Goal: Task Accomplishment & Management: Use online tool/utility

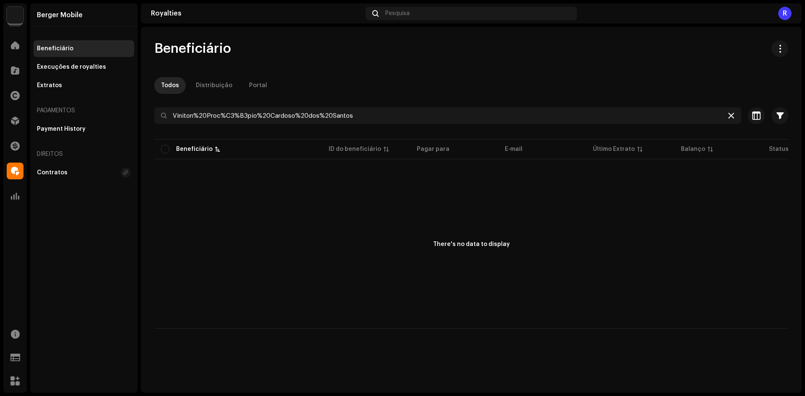
click at [731, 116] on icon at bounding box center [731, 115] width 6 height 7
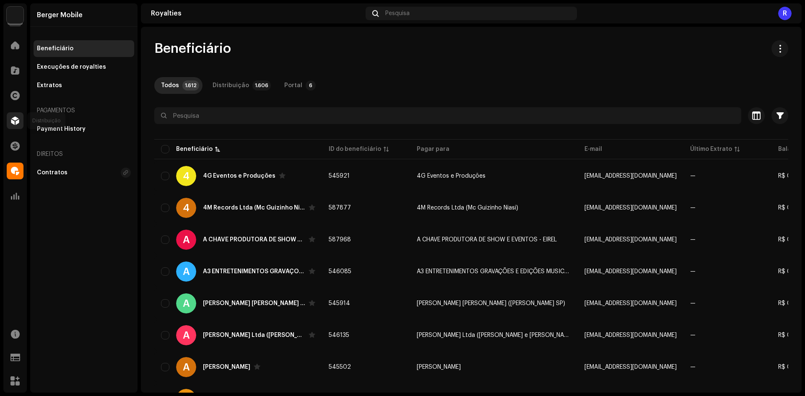
click at [10, 121] on div at bounding box center [15, 120] width 17 height 17
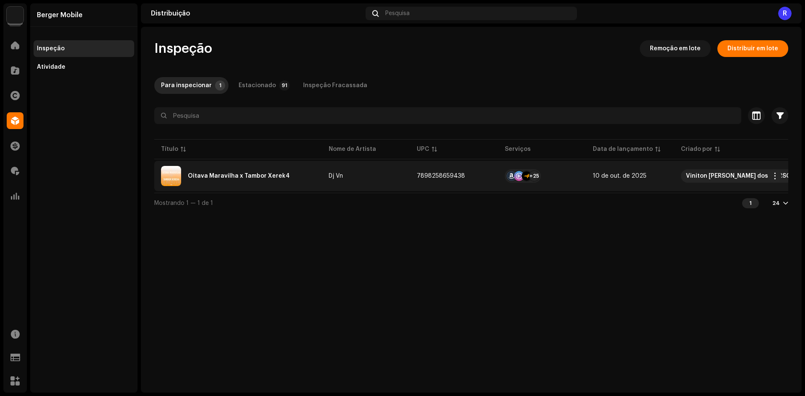
click at [212, 173] on div "Oitava Maravilha x Tambor Xerek4" at bounding box center [239, 176] width 102 height 6
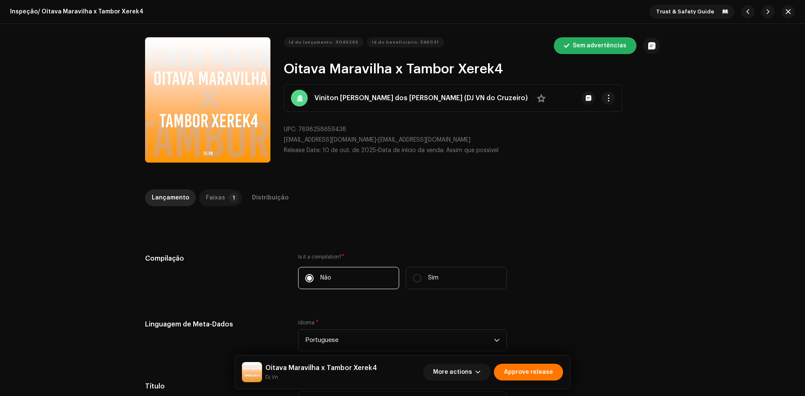
click at [209, 194] on div "Faixas" at bounding box center [215, 197] width 19 height 17
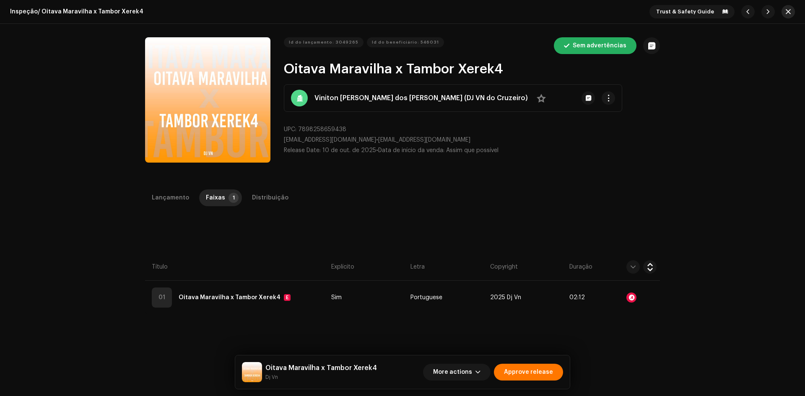
click at [782, 12] on button "button" at bounding box center [787, 11] width 13 height 13
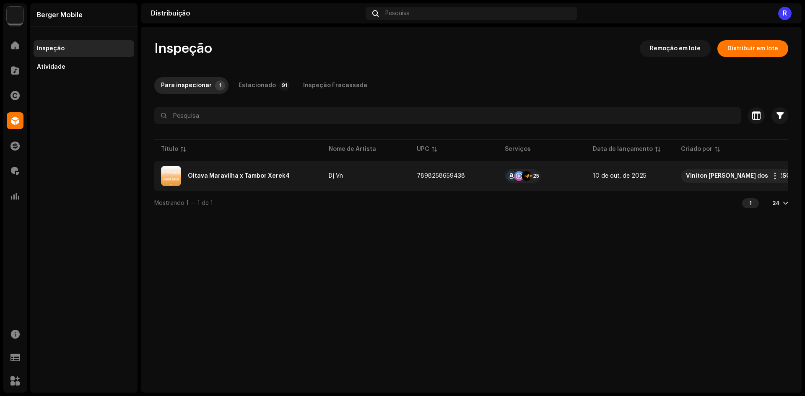
click at [209, 179] on div "Oitava Maravilha x Tambor Xerek4" at bounding box center [239, 176] width 102 height 6
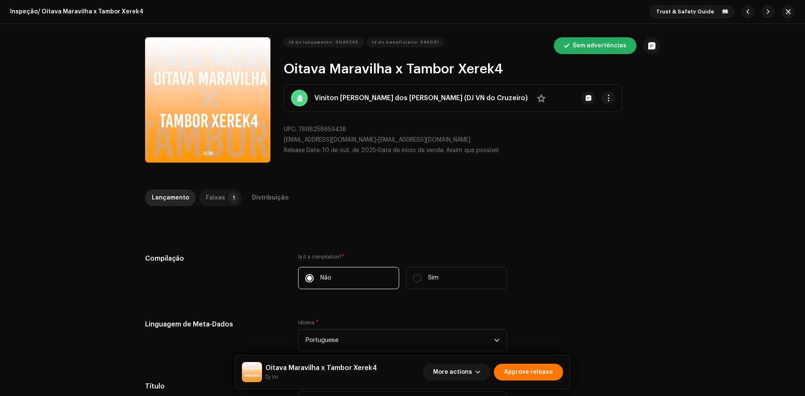
click at [212, 198] on div "Faixas" at bounding box center [215, 197] width 19 height 17
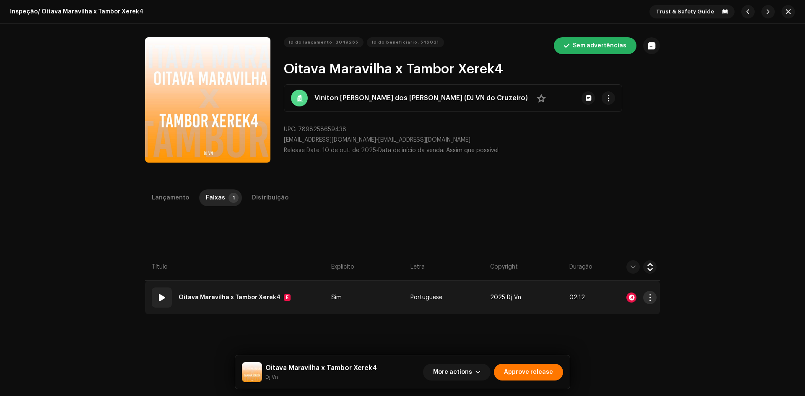
click at [653, 296] on button "button" at bounding box center [649, 297] width 13 height 13
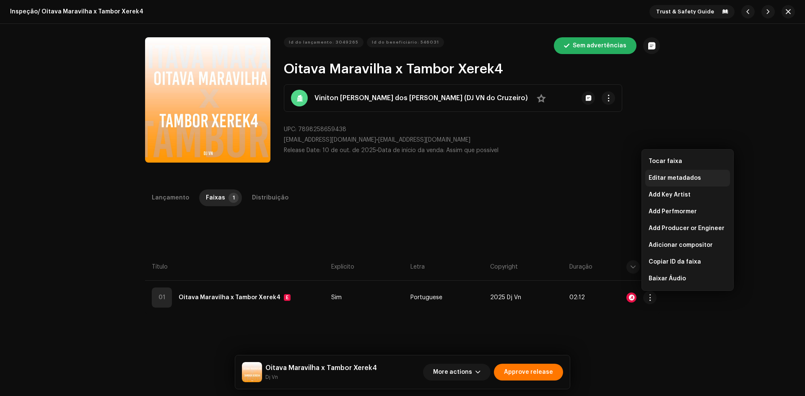
click at [671, 181] on span "Editar metadados" at bounding box center [674, 178] width 52 height 7
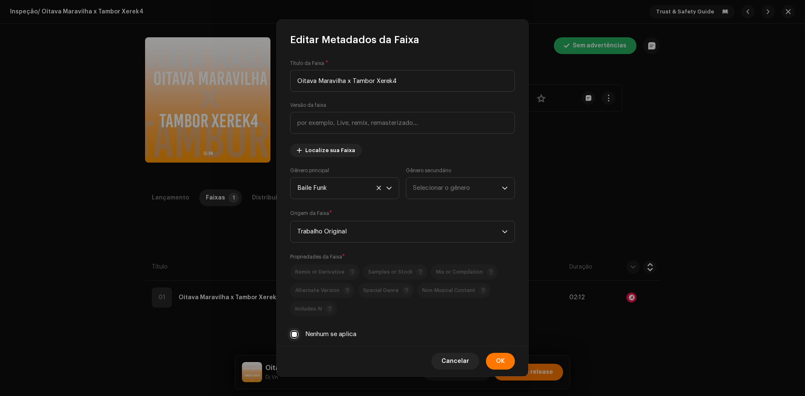
click at [297, 333] on input "Nenhum se aplica" at bounding box center [294, 334] width 8 height 8
checkbox input "false"
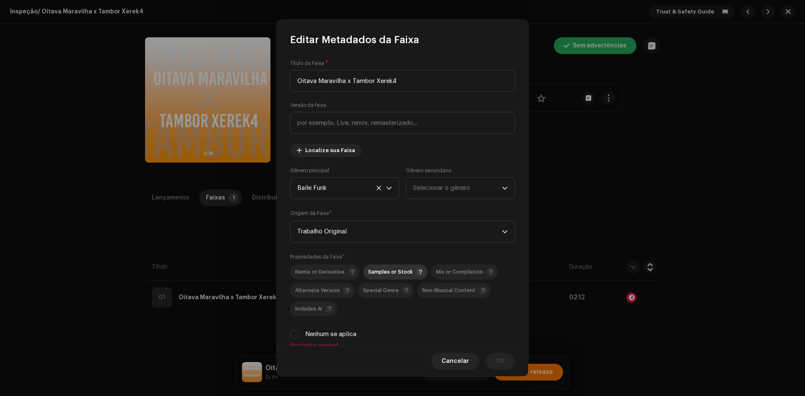
click at [372, 271] on span "Samples or Stock" at bounding box center [390, 272] width 44 height 5
click at [500, 364] on span "OK" at bounding box center [500, 361] width 9 height 17
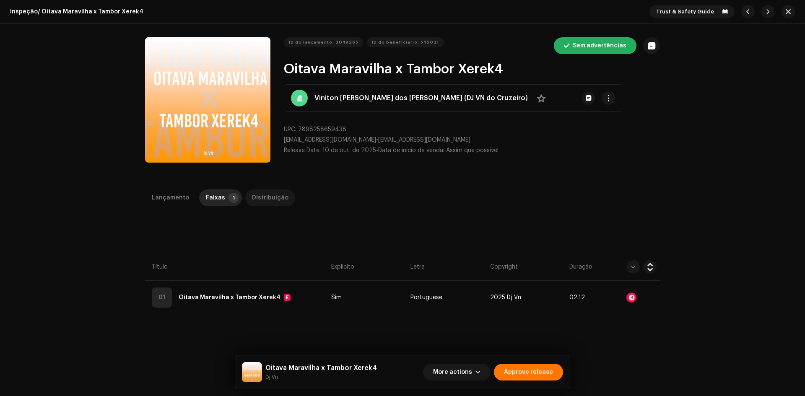
click at [268, 200] on div "Distribuição" at bounding box center [270, 197] width 36 height 17
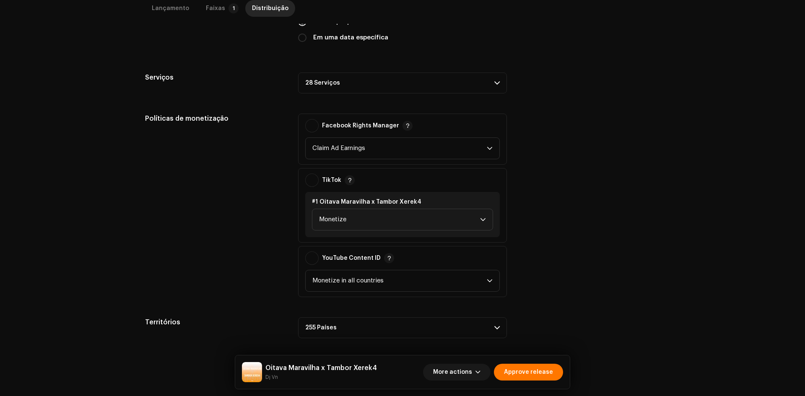
scroll to position [254, 0]
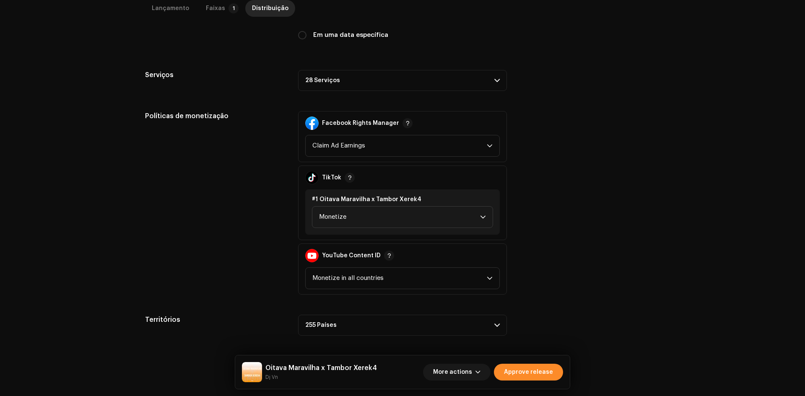
click at [530, 370] on span "Approve release" at bounding box center [528, 372] width 49 height 17
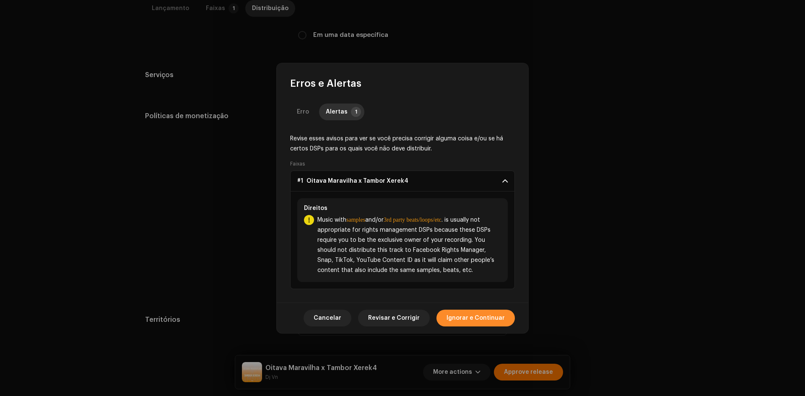
click at [449, 322] on button "Ignorar e Continuar" at bounding box center [475, 318] width 78 height 17
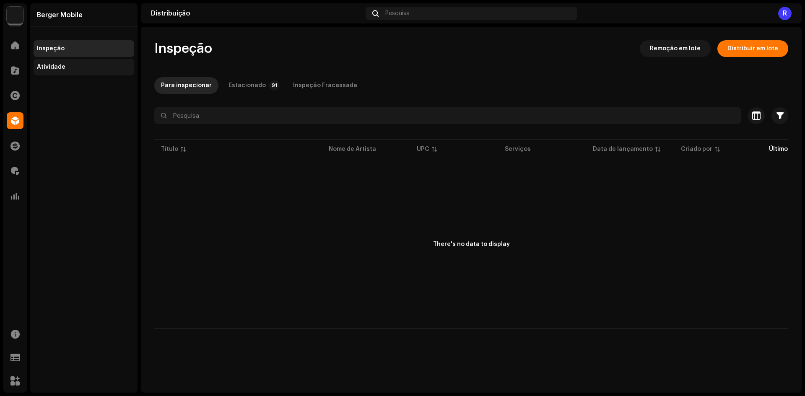
click at [78, 63] on div "Atividade" at bounding box center [84, 67] width 101 height 17
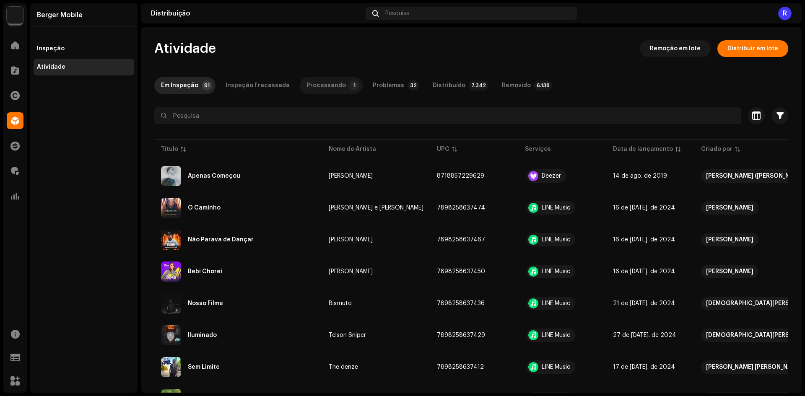
click at [310, 85] on div "Processando" at bounding box center [325, 85] width 39 height 17
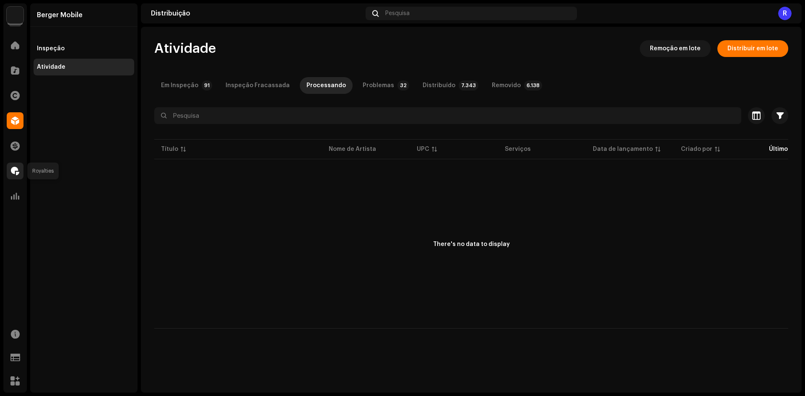
click at [19, 174] on div at bounding box center [15, 171] width 17 height 17
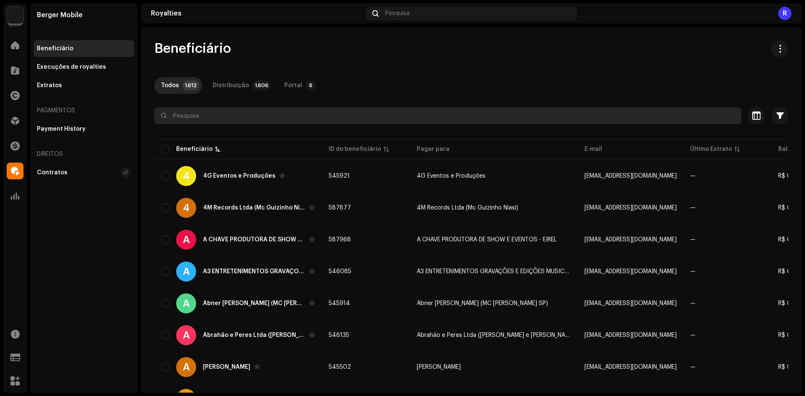
click at [309, 118] on input "text" at bounding box center [447, 115] width 587 height 17
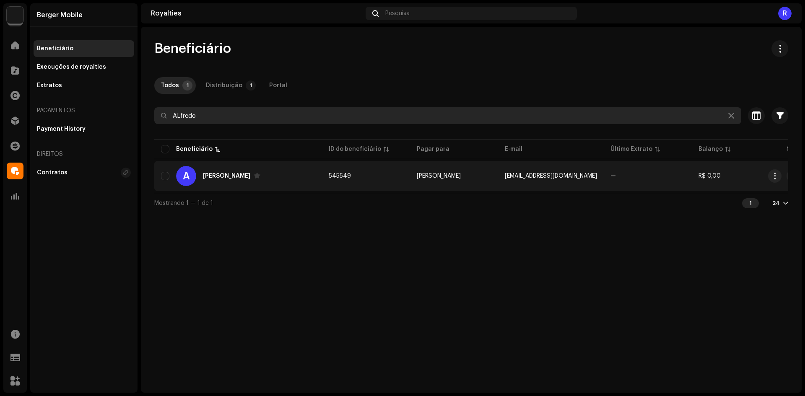
type input "ALfredo"
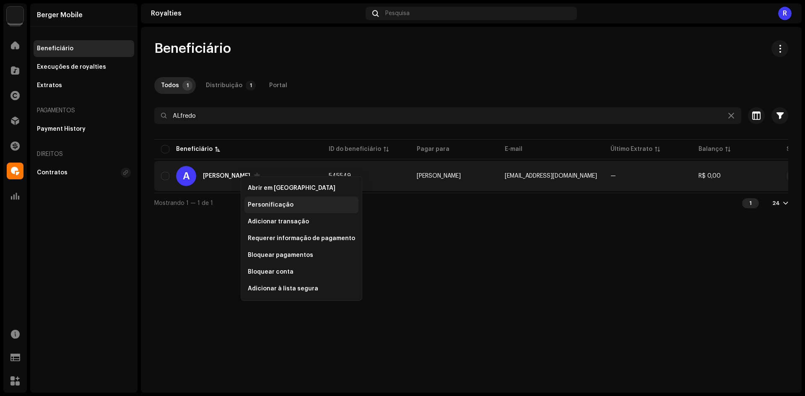
click at [252, 197] on div "Personificação" at bounding box center [301, 205] width 114 height 17
